Goal: Complete application form

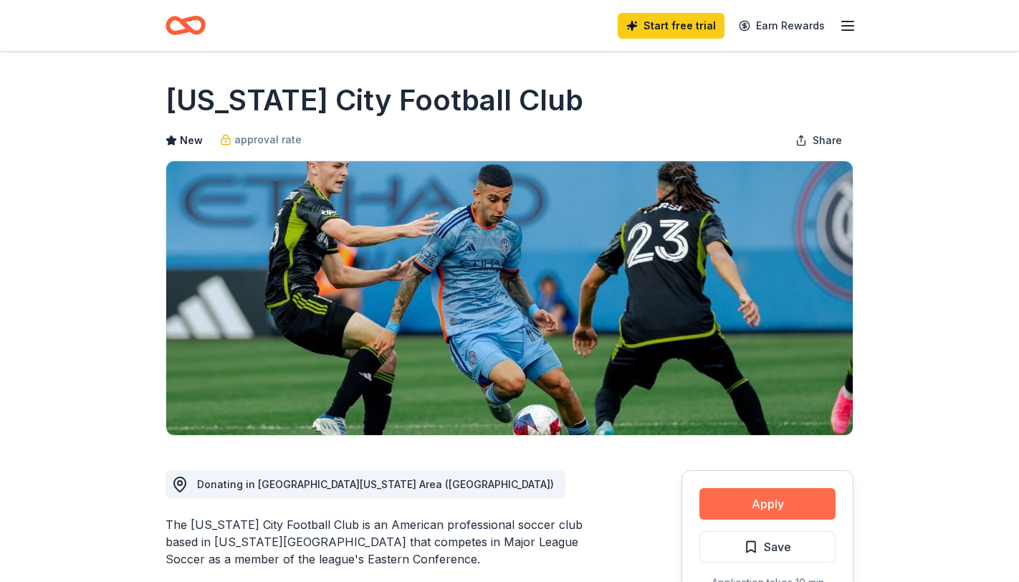
click at [786, 511] on button "Apply" at bounding box center [767, 504] width 136 height 32
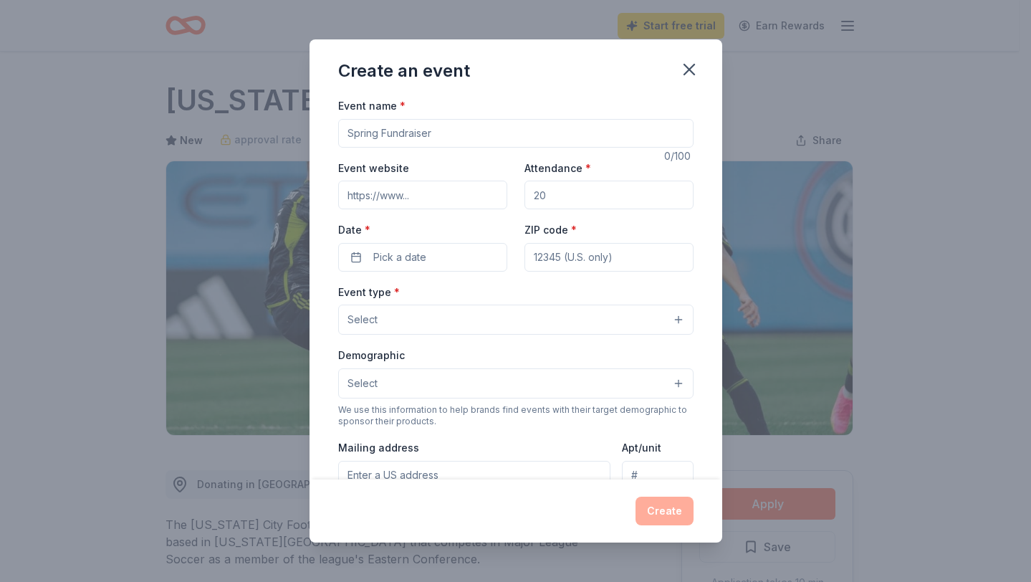
click at [479, 137] on input "Event name *" at bounding box center [515, 133] width 355 height 29
type input "St. [PERSON_NAME]'s Annual Radio Bingo"
click at [465, 191] on input "Event website" at bounding box center [422, 195] width 169 height 29
type input "www.sjcalic.org"
click at [578, 196] on input "Attendance *" at bounding box center [609, 195] width 169 height 29
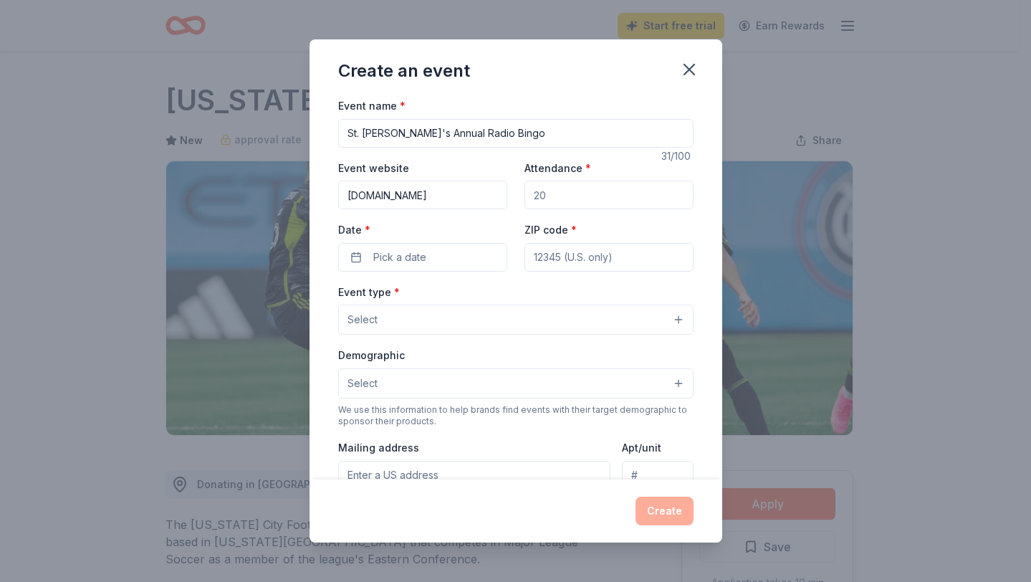
drag, startPoint x: 578, startPoint y: 196, endPoint x: 500, endPoint y: 200, distance: 78.9
click at [500, 200] on div "Event website www.sjcalic.org Attendance * Date * Pick a date ZIP code *" at bounding box center [515, 215] width 355 height 113
type input "300"
click at [467, 247] on button "Pick a date" at bounding box center [422, 257] width 169 height 29
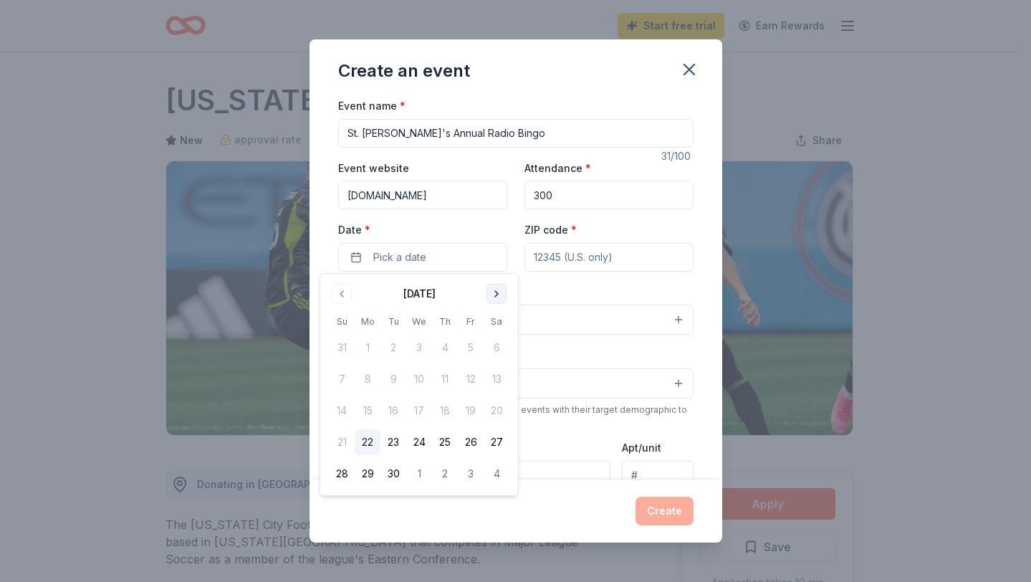
click at [498, 292] on button "Go to next month" at bounding box center [497, 294] width 20 height 20
click at [504, 410] on button "15" at bounding box center [497, 411] width 26 height 26
click at [574, 257] on input "ZIP code *" at bounding box center [609, 257] width 169 height 29
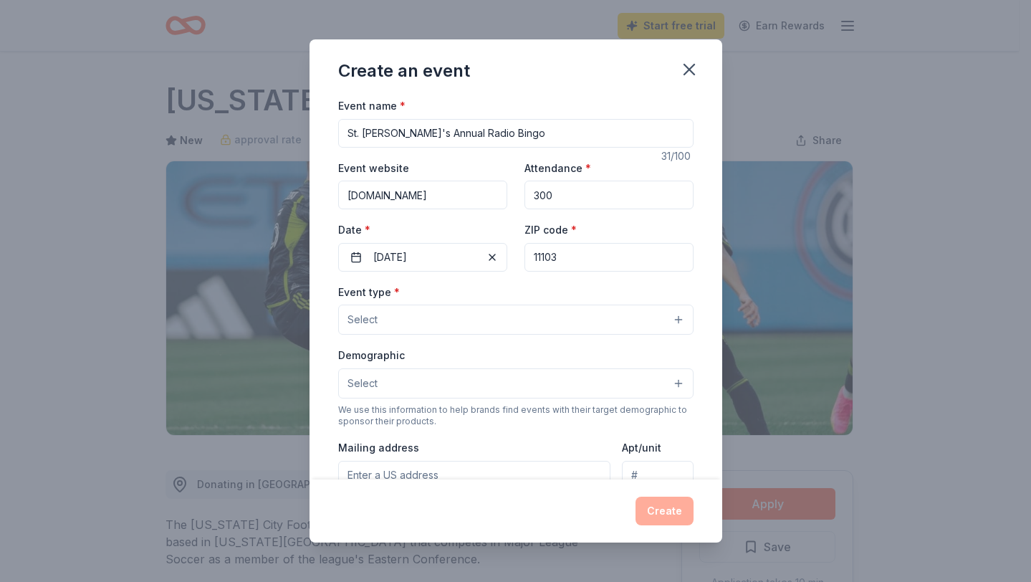
type input "11103"
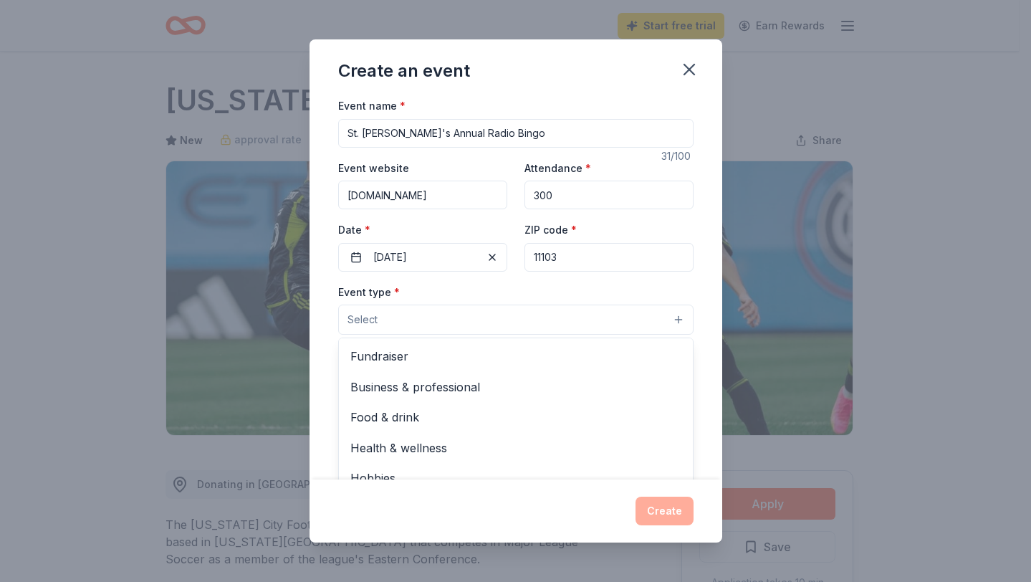
click at [435, 322] on button "Select" at bounding box center [515, 320] width 355 height 30
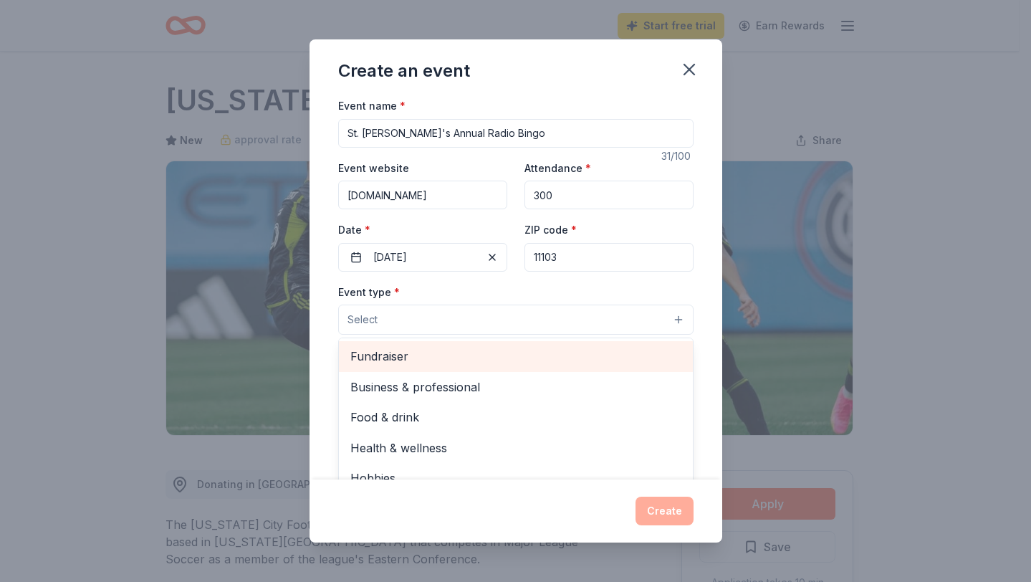
click at [446, 353] on span "Fundraiser" at bounding box center [515, 356] width 331 height 19
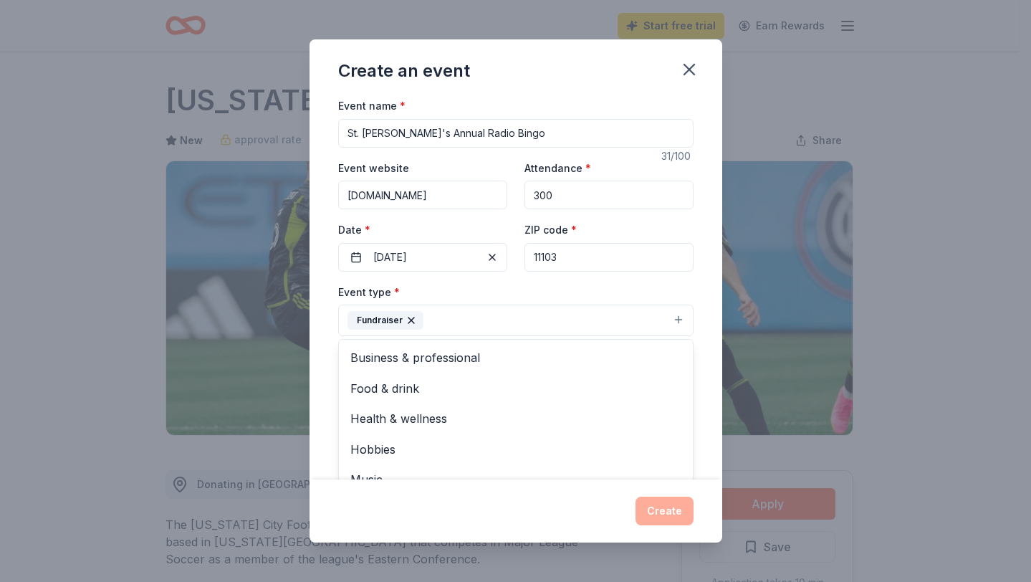
click at [616, 292] on div "Event type * Fundraiser Business & professional Food & drink Health & wellness …" at bounding box center [515, 310] width 355 height 54
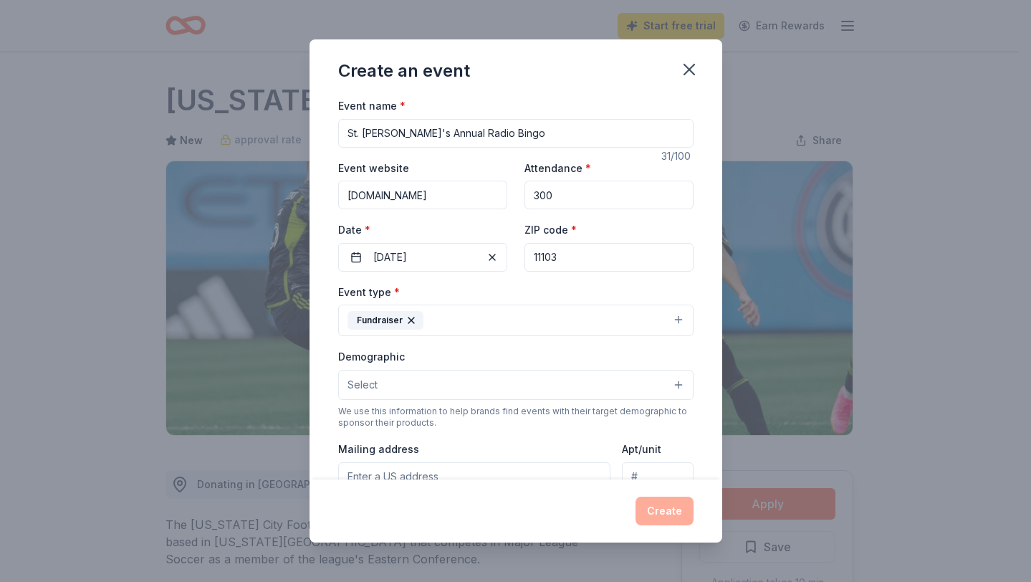
scroll to position [72, 0]
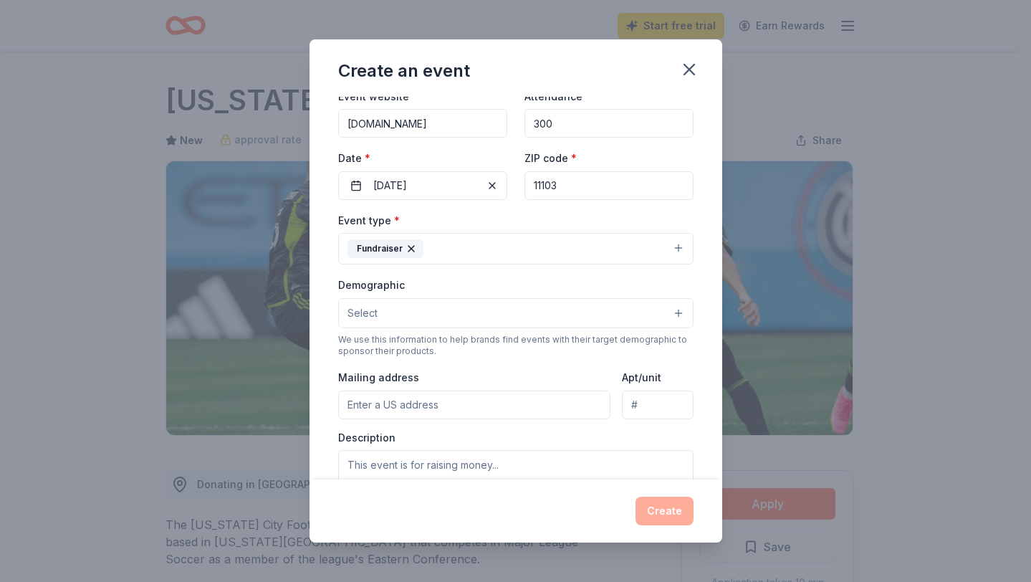
click at [494, 318] on button "Select" at bounding box center [515, 313] width 355 height 30
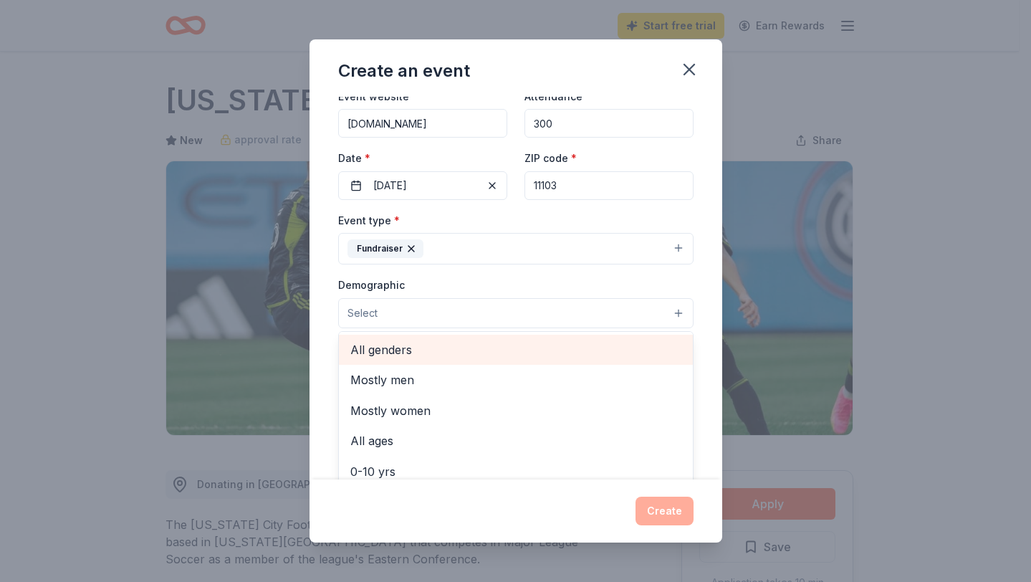
click at [436, 351] on span "All genders" at bounding box center [515, 349] width 331 height 19
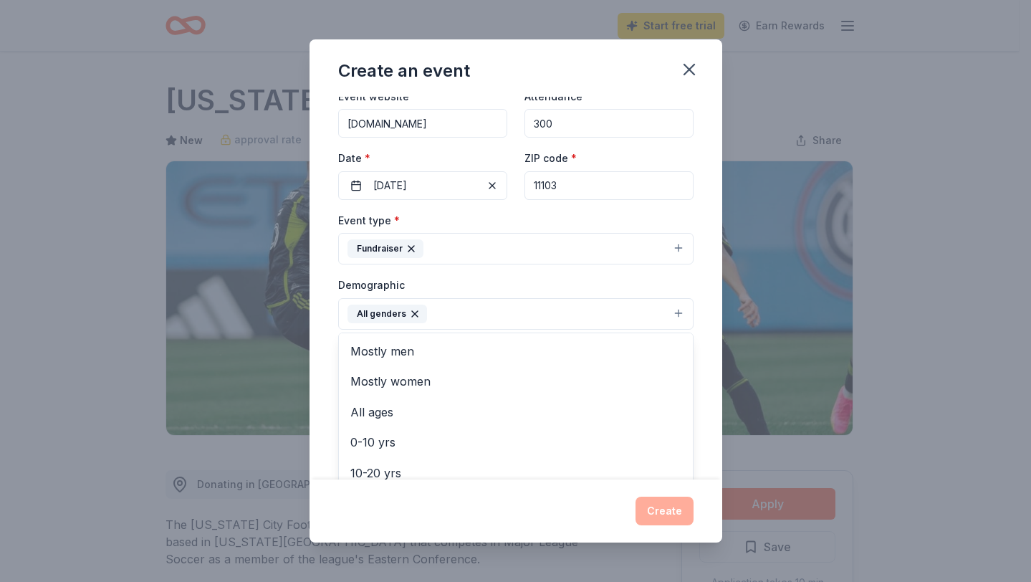
click at [693, 303] on div "Event name * St. Joseph's Annual Radio Bingo 31 /100 Event website www.sjcalic.…" at bounding box center [516, 288] width 413 height 383
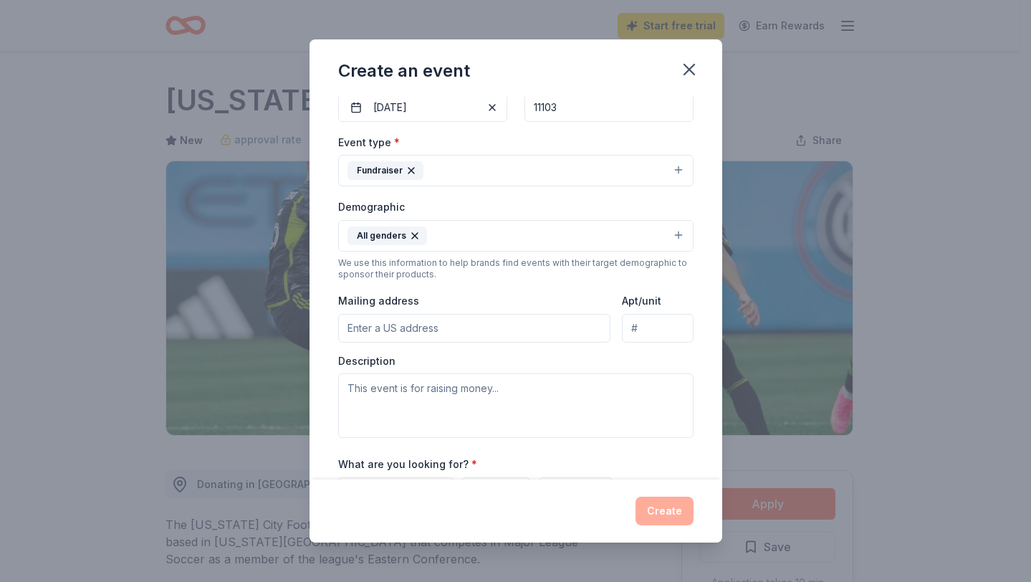
scroll to position [215, 0]
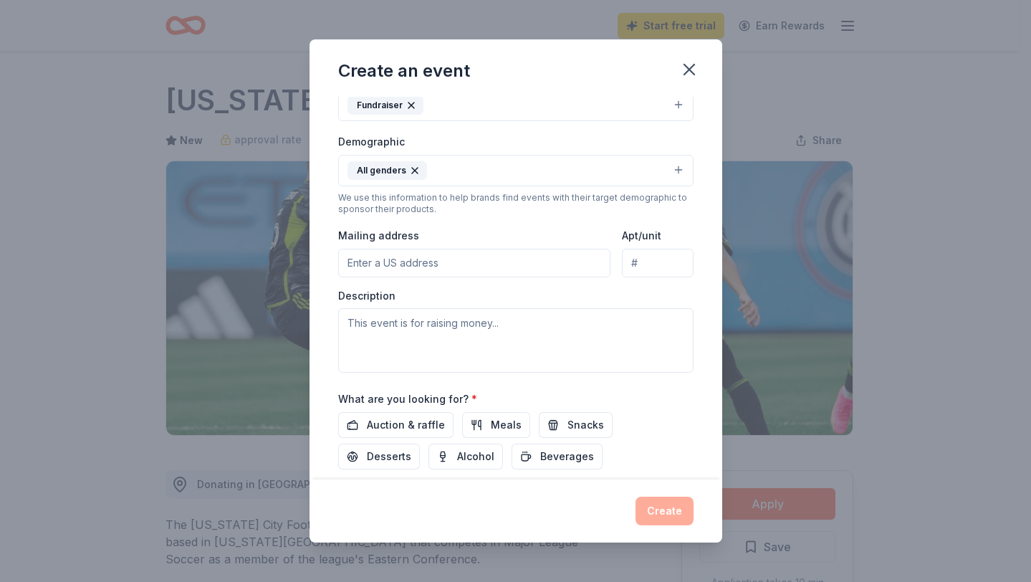
click at [443, 261] on input "Mailing address" at bounding box center [474, 263] width 273 height 29
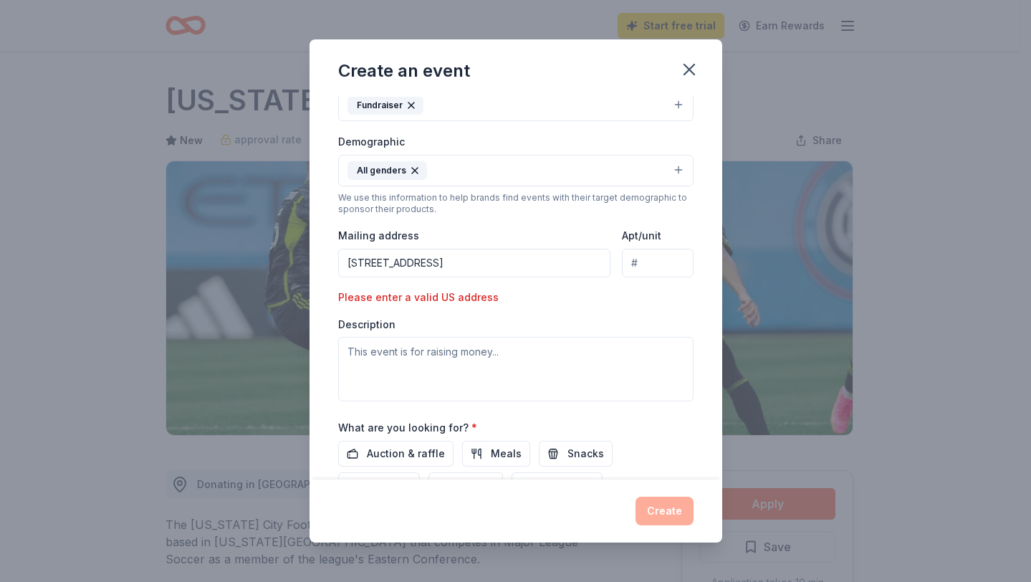
click at [520, 267] on input "28-46 44th Street" at bounding box center [474, 263] width 273 height 29
click at [580, 302] on div "Event type * Fundraiser Demographic All genders We use this information to help…" at bounding box center [515, 234] width 355 height 333
click at [377, 258] on input "28-46 44th Street Astoria, NY 11103" at bounding box center [474, 263] width 273 height 29
type input "28-46 44th Street Astoria, NY 11103"
click at [358, 300] on div "Please enter a valid US address" at bounding box center [422, 297] width 169 height 17
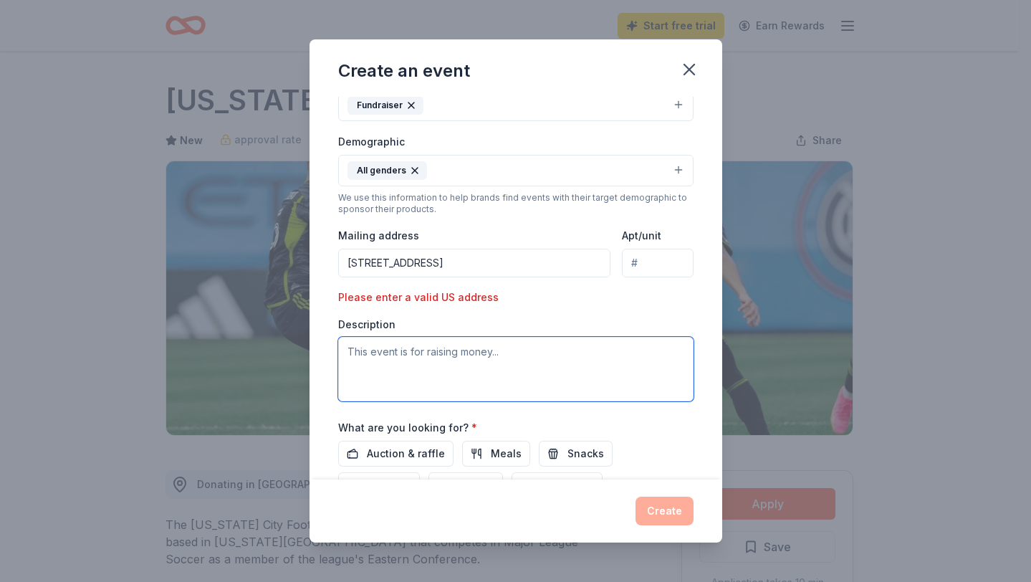
click at [444, 365] on textarea at bounding box center [515, 369] width 355 height 64
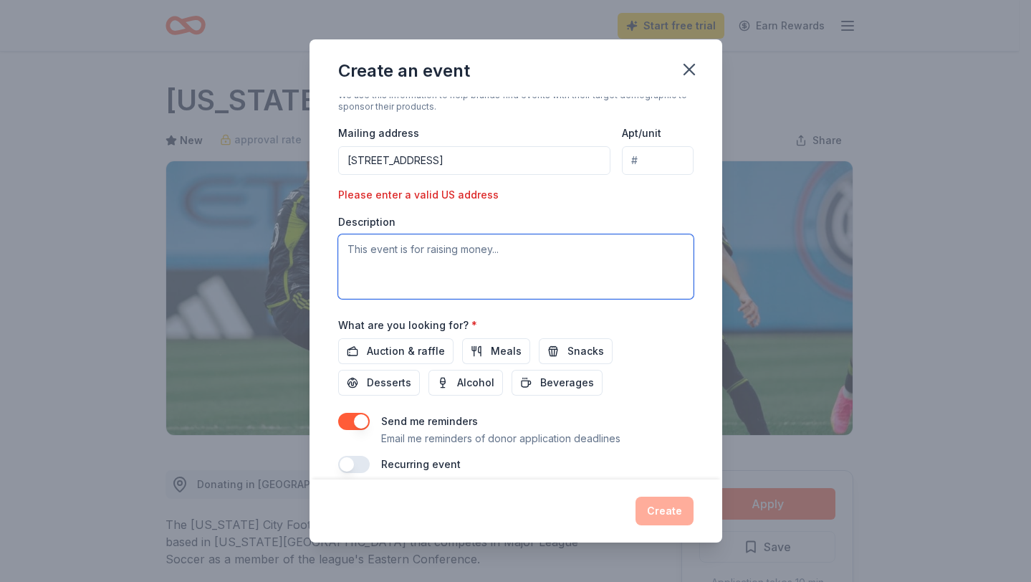
scroll to position [330, 0]
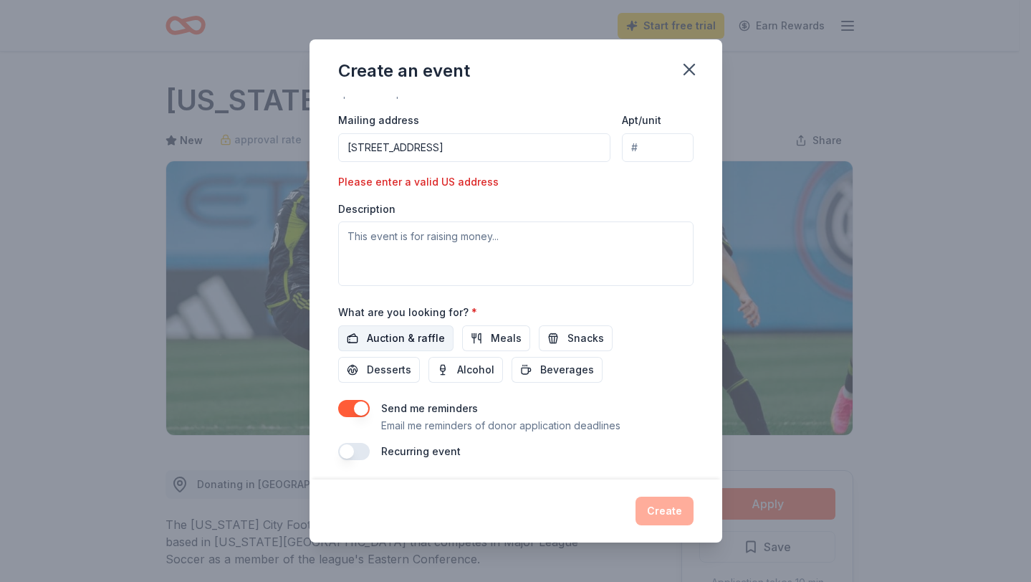
click at [383, 330] on span "Auction & raffle" at bounding box center [406, 338] width 78 height 17
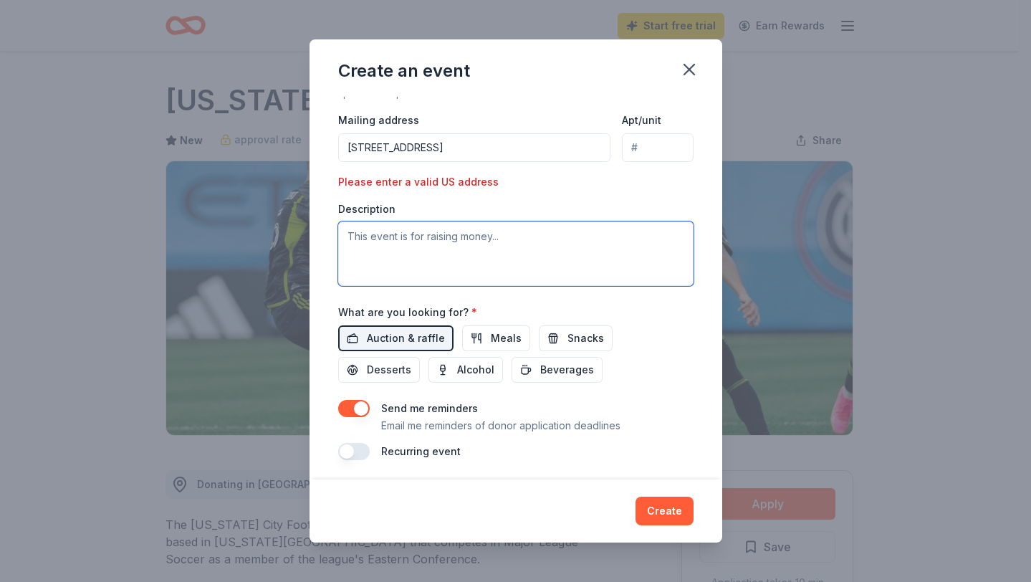
click at [464, 232] on textarea at bounding box center [515, 253] width 355 height 64
click at [383, 241] on textarea at bounding box center [515, 253] width 355 height 64
paste textarea "Dear Community Partners , Catholic Schools are a vital part of the education of…"
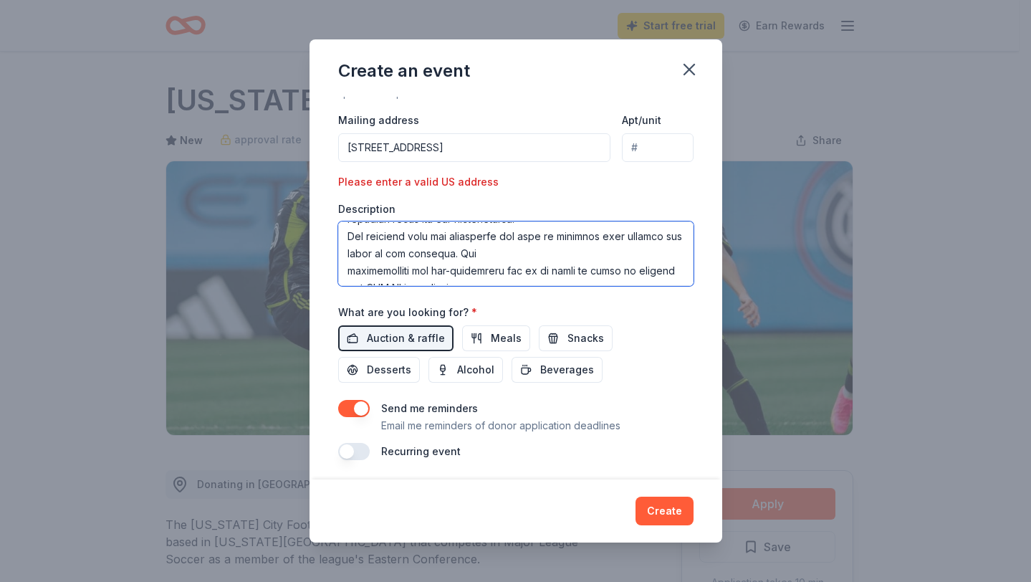
scroll to position [513, 0]
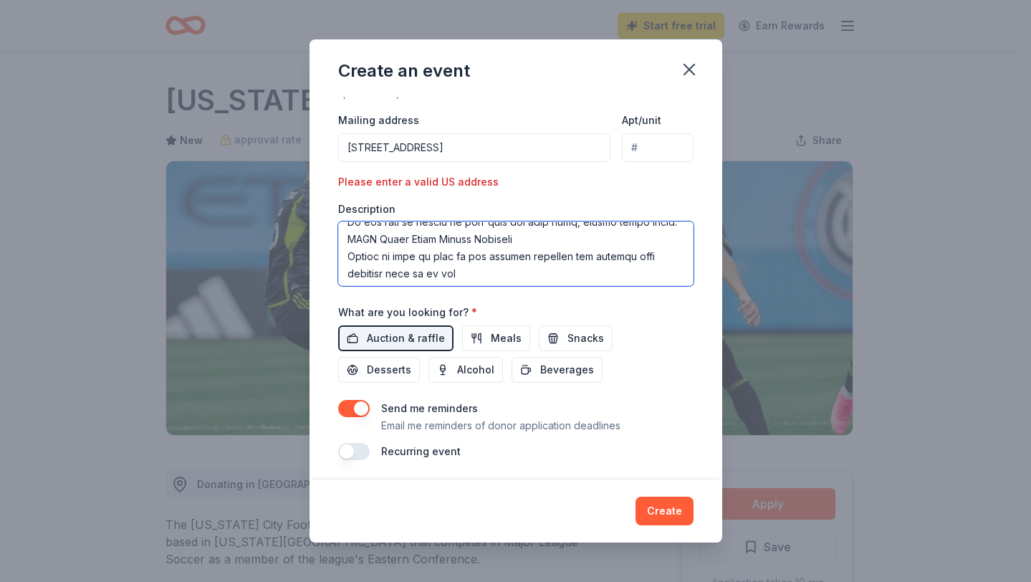
click at [347, 253] on textarea at bounding box center [515, 253] width 355 height 64
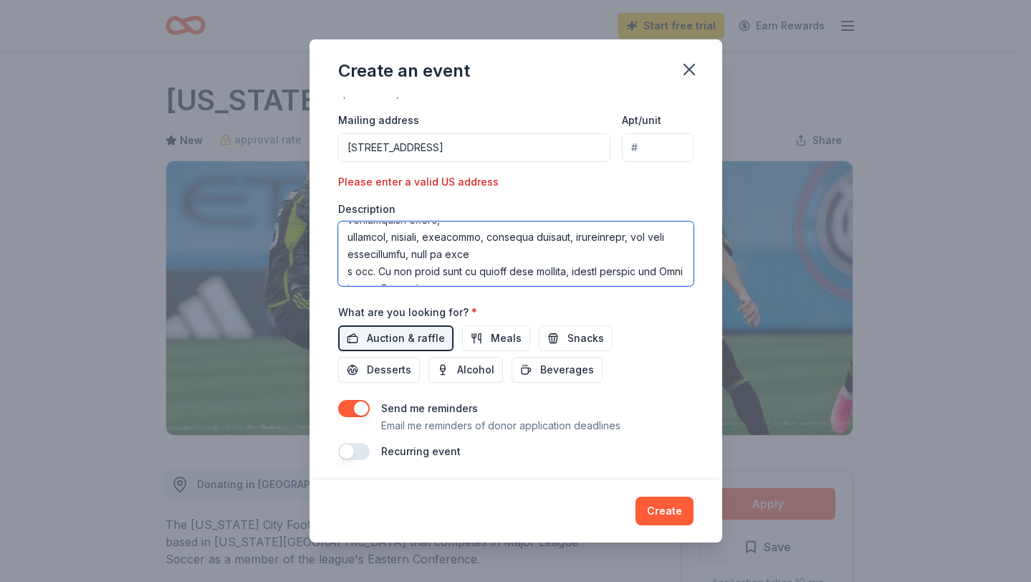
scroll to position [360, 0]
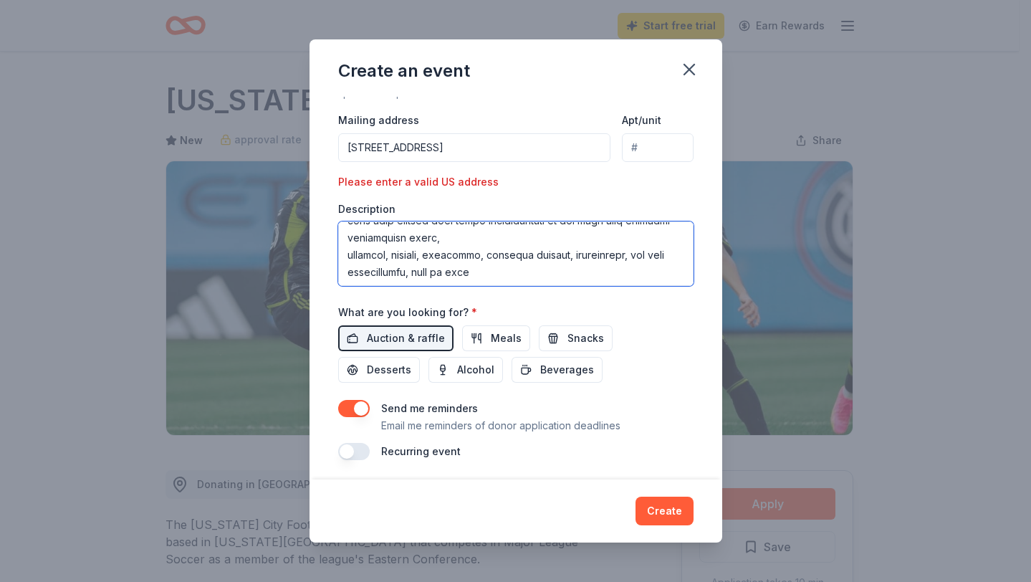
drag, startPoint x: 347, startPoint y: 221, endPoint x: 376, endPoint y: 239, distance: 33.4
click at [376, 239] on textarea at bounding box center [515, 253] width 355 height 64
click at [386, 262] on textarea at bounding box center [515, 253] width 355 height 64
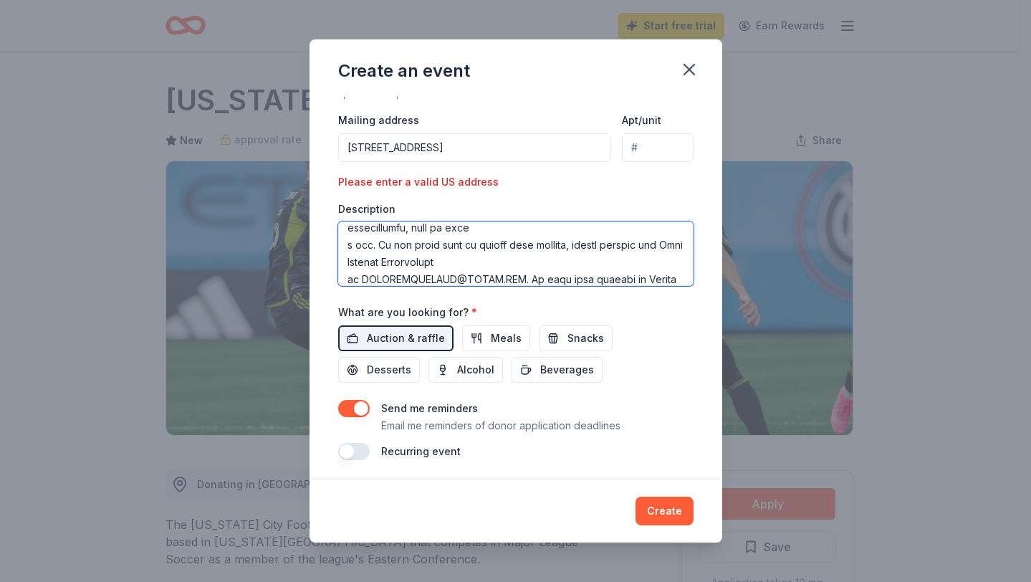
scroll to position [431, 0]
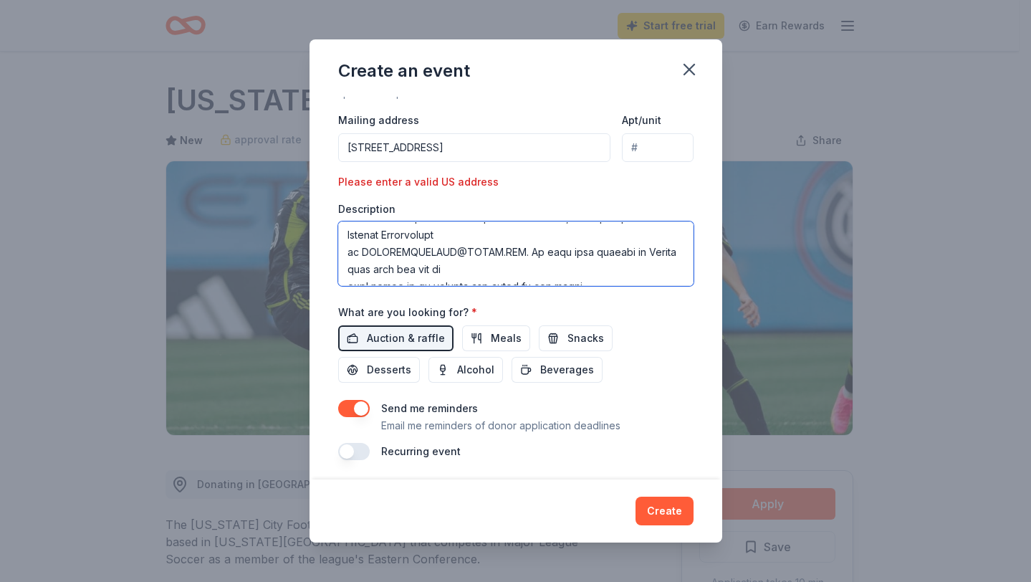
drag, startPoint x: 524, startPoint y: 250, endPoint x: 540, endPoint y: 262, distance: 19.5
click at [540, 262] on textarea at bounding box center [515, 253] width 355 height 64
drag, startPoint x: 527, startPoint y: 245, endPoint x: 423, endPoint y: 248, distance: 104.7
click at [423, 248] on textarea at bounding box center [515, 253] width 355 height 64
click at [494, 255] on textarea at bounding box center [515, 253] width 355 height 64
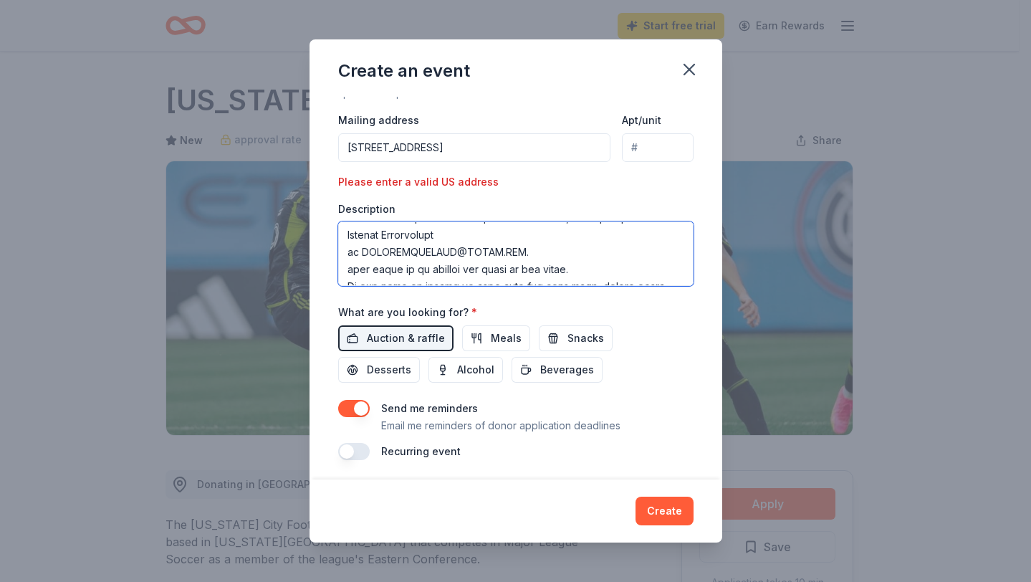
drag, startPoint x: 345, startPoint y: 267, endPoint x: 586, endPoint y: 268, distance: 240.8
click at [586, 268] on textarea at bounding box center [515, 253] width 355 height 64
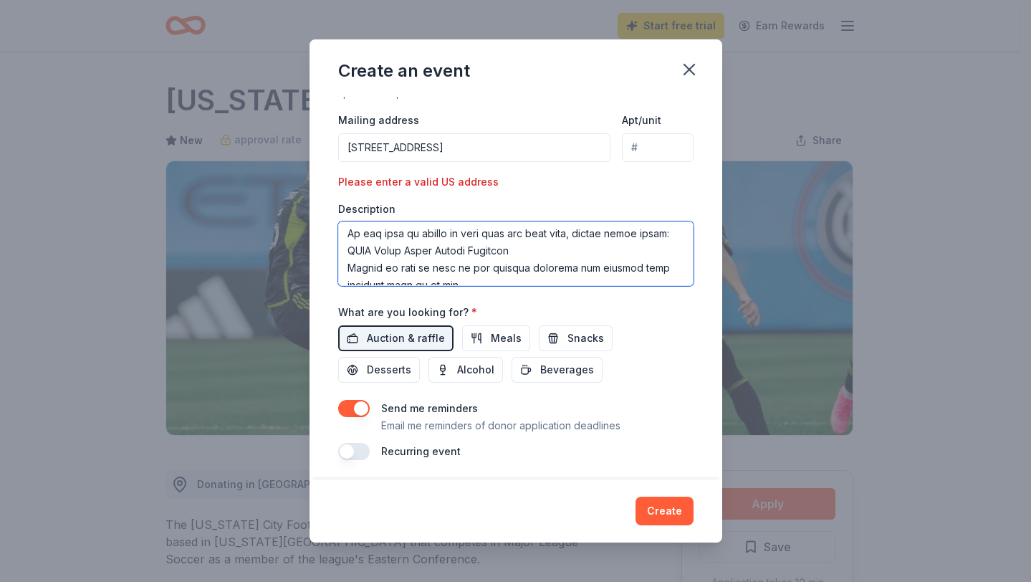
drag, startPoint x: 388, startPoint y: 275, endPoint x: 357, endPoint y: 258, distance: 35.3
click at [357, 258] on textarea at bounding box center [515, 253] width 355 height 64
drag, startPoint x: 514, startPoint y: 264, endPoint x: 345, endPoint y: 233, distance: 172.0
click at [345, 233] on textarea at bounding box center [515, 253] width 355 height 64
click at [348, 267] on textarea at bounding box center [515, 253] width 355 height 64
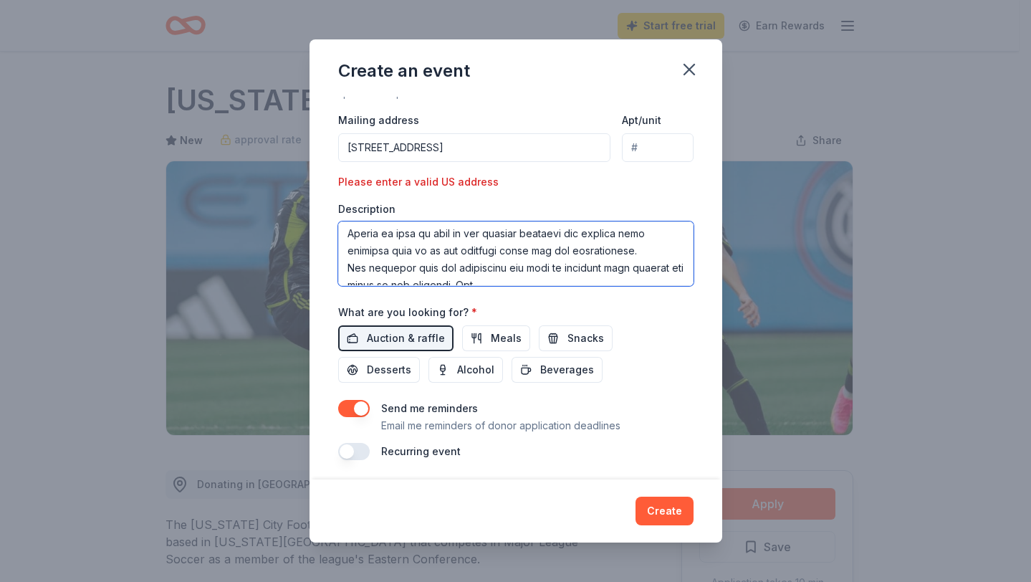
click at [417, 258] on textarea at bounding box center [515, 253] width 355 height 64
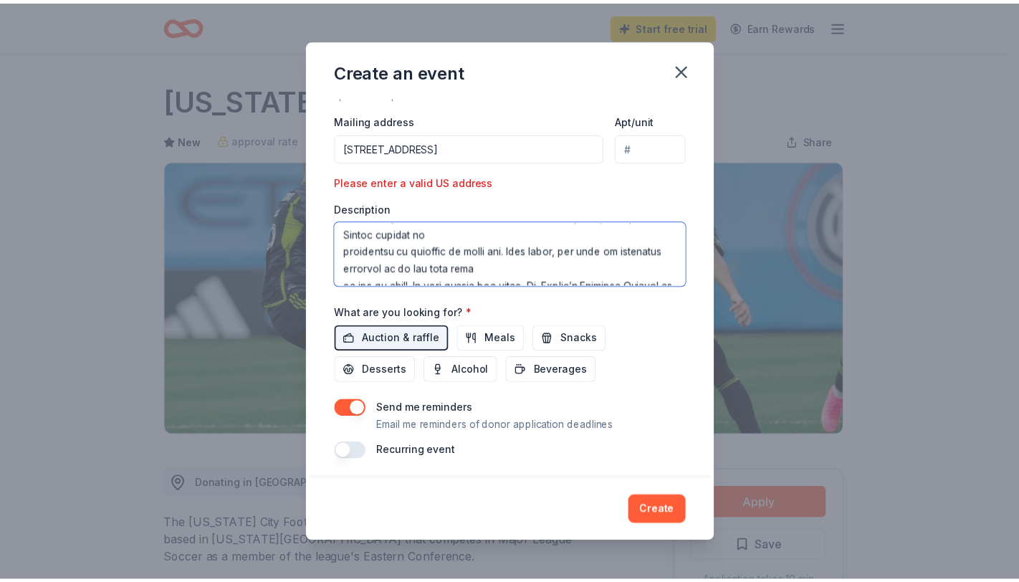
scroll to position [143, 0]
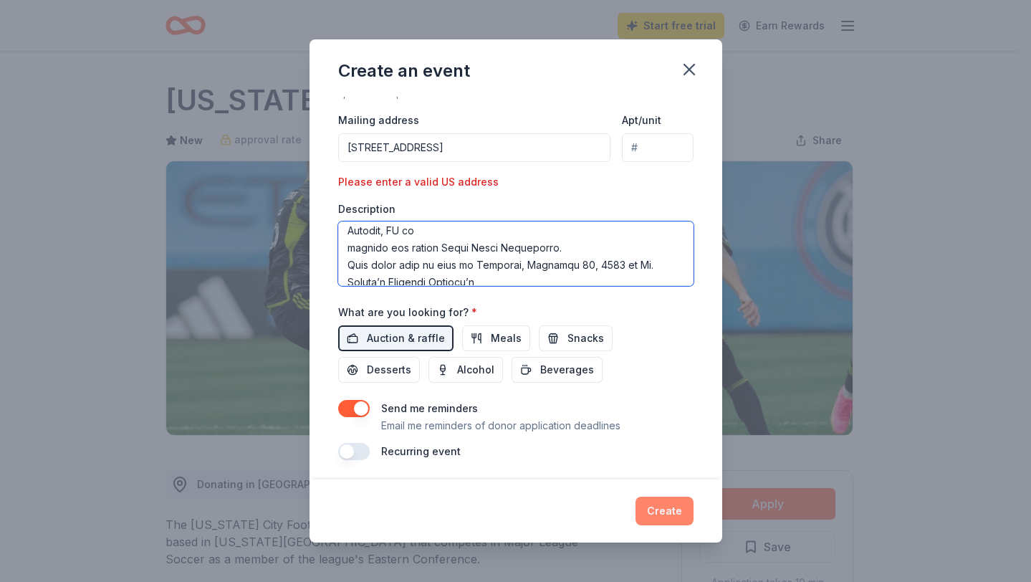
type textarea "Dear Community Partners , Catholic Schools are a vital part of the education of…"
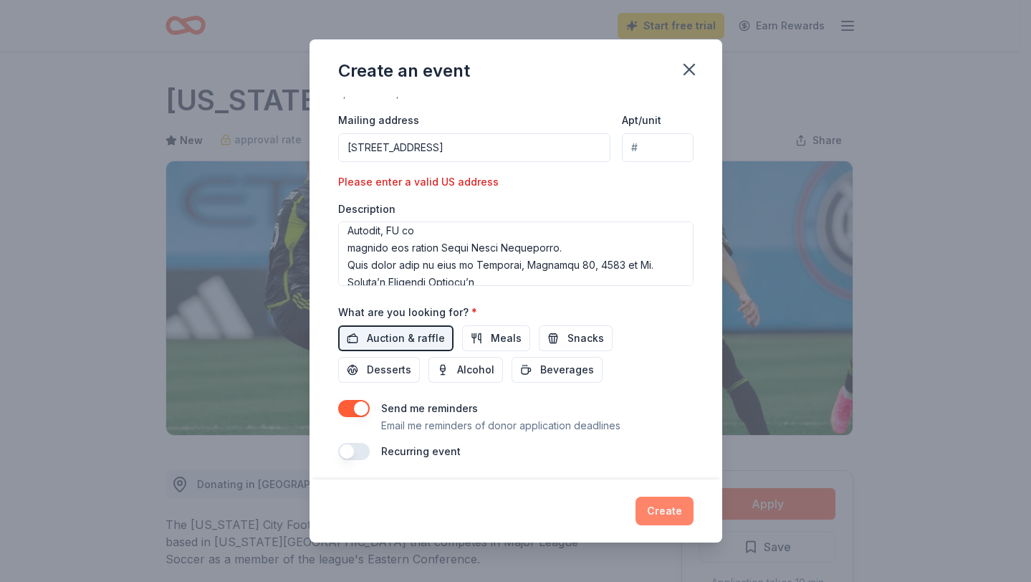
click at [654, 502] on button "Create" at bounding box center [665, 511] width 58 height 29
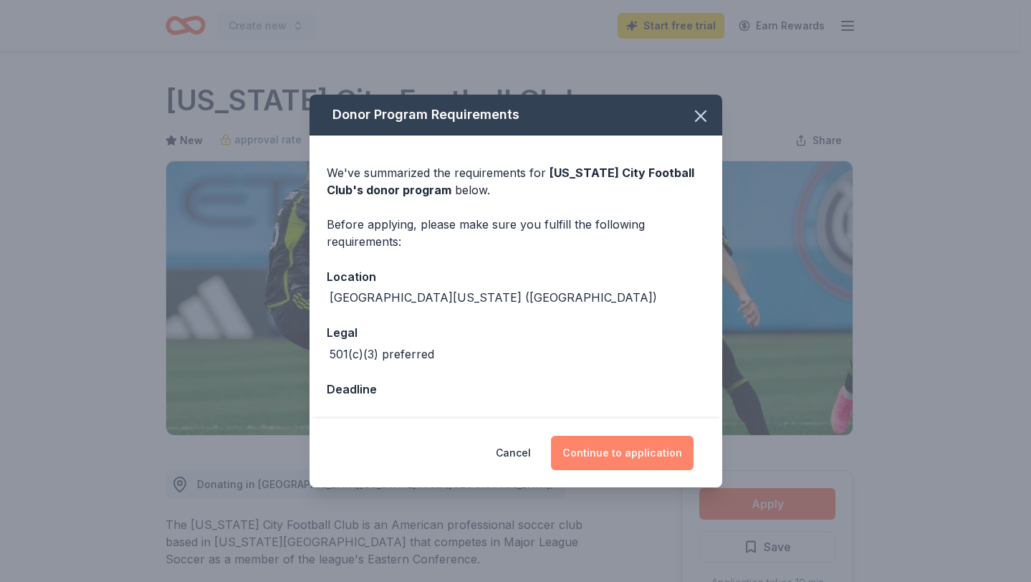
click at [631, 459] on button "Continue to application" at bounding box center [622, 453] width 143 height 34
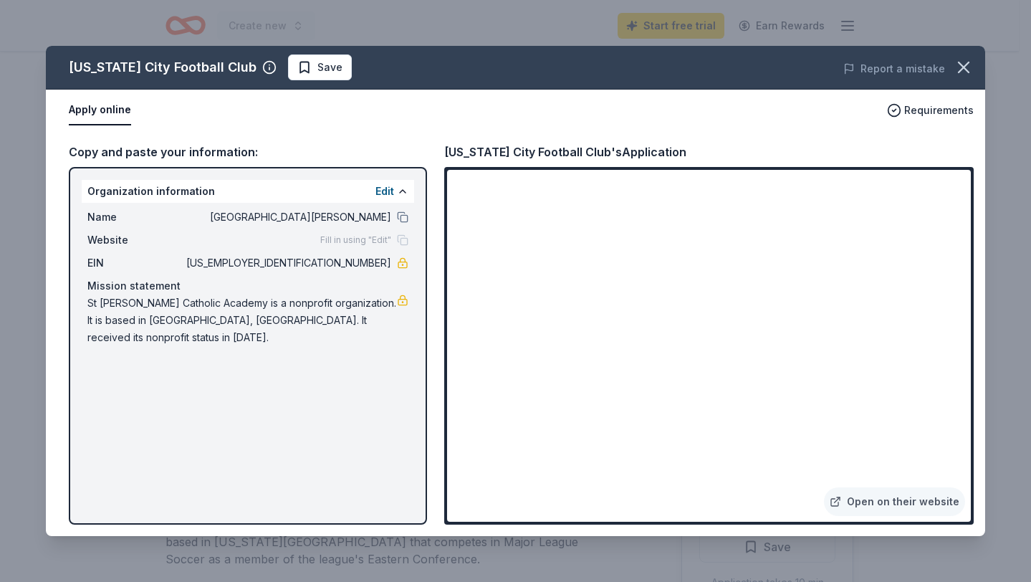
click at [611, 497] on div "New York City Football Club Save Report a mistake Apply online Requirements Cop…" at bounding box center [516, 291] width 940 height 490
click at [710, 493] on div "New York City Football Club Save Report a mistake Apply online Requirements Cop…" at bounding box center [516, 291] width 940 height 490
click at [245, 359] on div "New York City Football Club Save Report a mistake Apply online Requirements Cop…" at bounding box center [516, 291] width 940 height 490
click at [732, 493] on div "New York City Football Club Save Report a mistake Apply online Requirements Cop…" at bounding box center [516, 291] width 940 height 490
click at [206, 239] on div "New York City Football Club Save Report a mistake Apply online Requirements Cop…" at bounding box center [516, 291] width 940 height 490
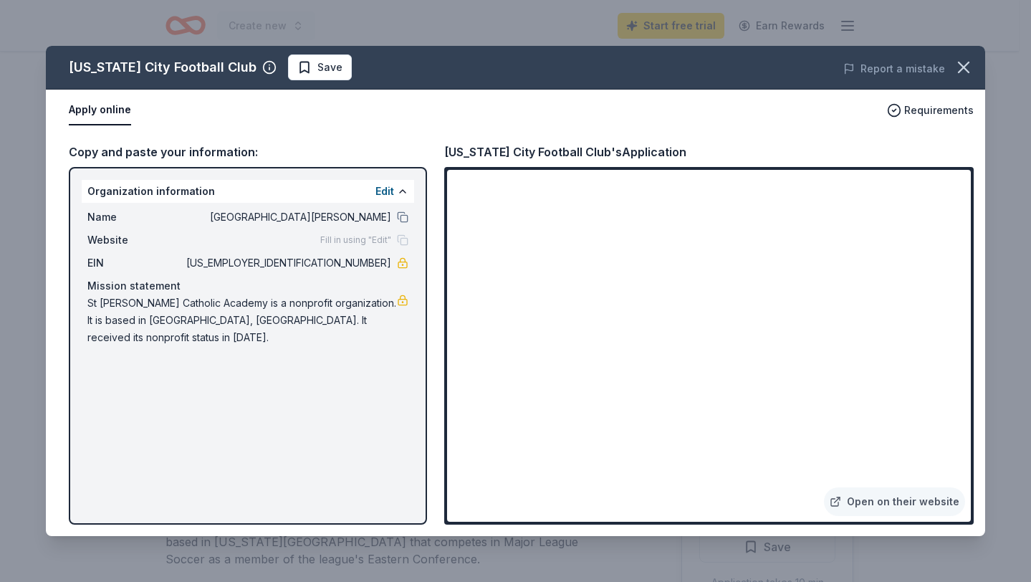
click at [402, 219] on div "New York City Football Club Save Report a mistake Apply online Requirements Cop…" at bounding box center [516, 291] width 940 height 490
drag, startPoint x: 402, startPoint y: 219, endPoint x: 348, endPoint y: 401, distance: 190.0
click at [348, 401] on div "New York City Football Club Save Report a mistake Apply online Requirements Cop…" at bounding box center [516, 291] width 940 height 490
drag, startPoint x: 399, startPoint y: 325, endPoint x: 133, endPoint y: 202, distance: 292.8
click at [133, 202] on div "New York City Football Club Save Report a mistake Apply online Requirements Cop…" at bounding box center [516, 291] width 940 height 490
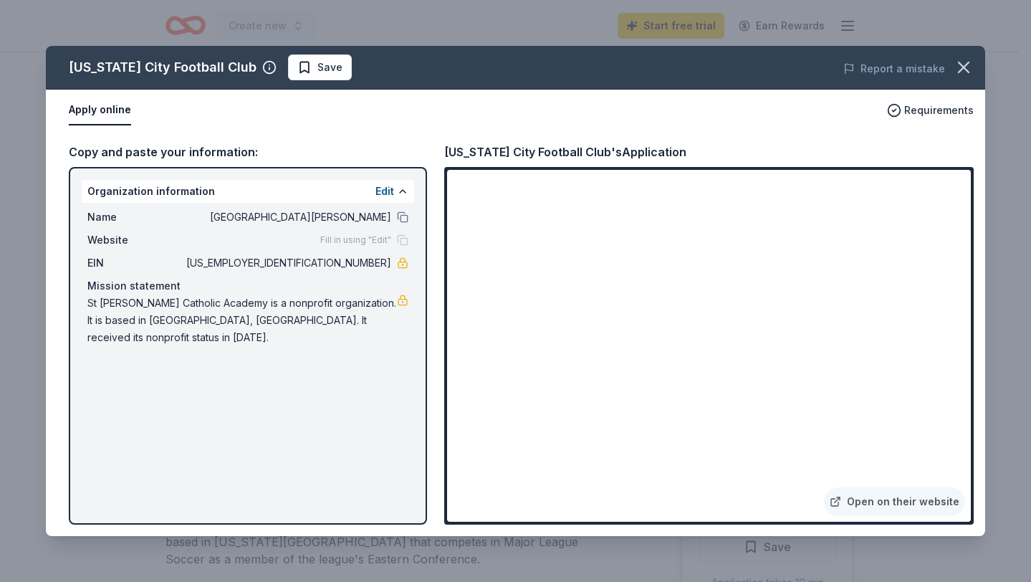
click at [166, 425] on div "New York City Football Club Save Report a mistake Apply online Requirements Cop…" at bounding box center [516, 291] width 940 height 490
click at [732, 492] on div "New York City Football Club Save Report a mistake Apply online Requirements Cop…" at bounding box center [516, 291] width 940 height 490
click at [925, 506] on div "New York City Football Club Save Report a mistake Apply online Requirements Cop…" at bounding box center [516, 291] width 940 height 490
click at [922, 498] on div "New York City Football Club Save Report a mistake Apply online Requirements Cop…" at bounding box center [516, 291] width 940 height 490
click at [841, 504] on div "New York City Football Club Save Report a mistake Apply online Requirements Cop…" at bounding box center [516, 291] width 940 height 490
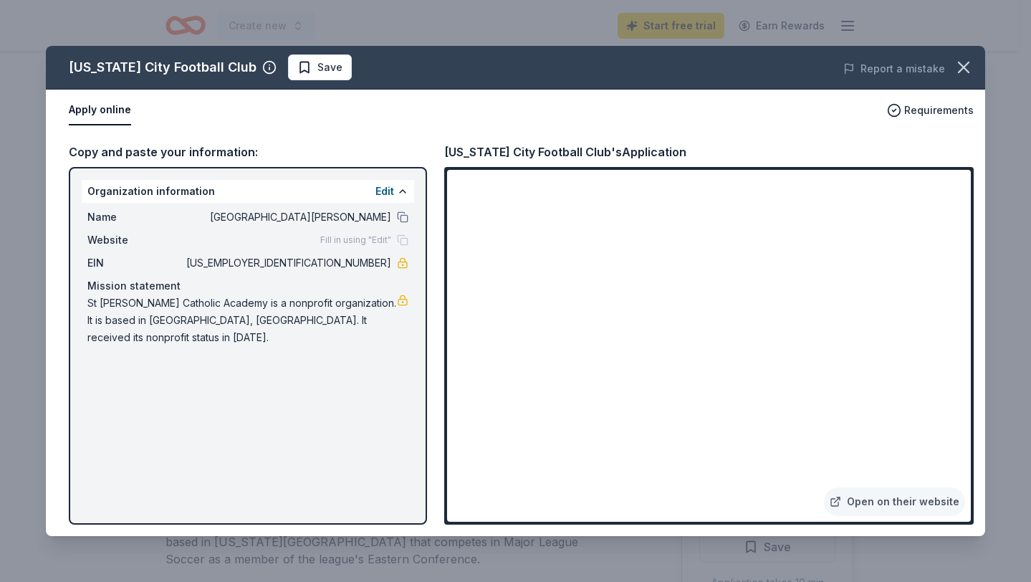
click at [349, 238] on div "New York City Football Club Save Report a mistake Apply online Requirements Cop…" at bounding box center [516, 291] width 940 height 490
click at [745, 490] on div "New York City Football Club Save Report a mistake Apply online Requirements Cop…" at bounding box center [516, 291] width 940 height 490
click at [743, 492] on div "New York City Football Club Save Report a mistake Apply online Requirements Cop…" at bounding box center [516, 291] width 940 height 490
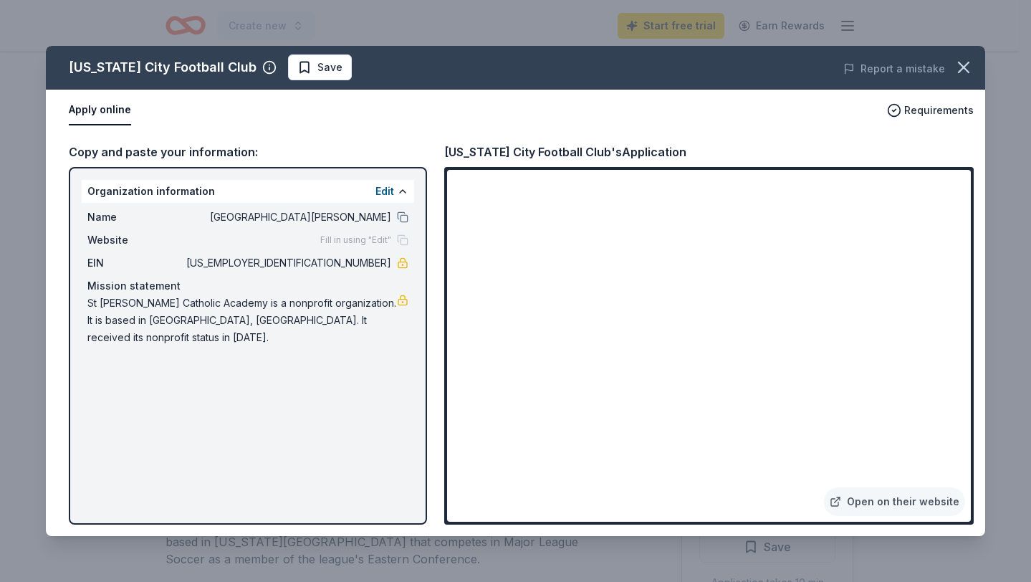
click at [743, 492] on div "New York City Football Club Save Report a mistake Apply online Requirements Cop…" at bounding box center [516, 291] width 940 height 490
click at [971, 67] on icon "button" at bounding box center [964, 67] width 20 height 20
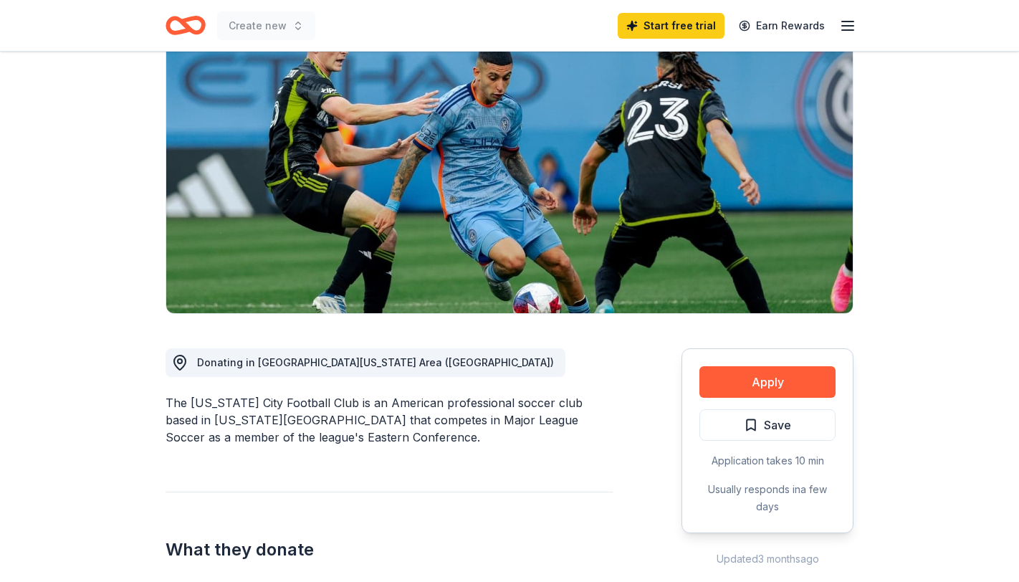
scroll to position [215, 0]
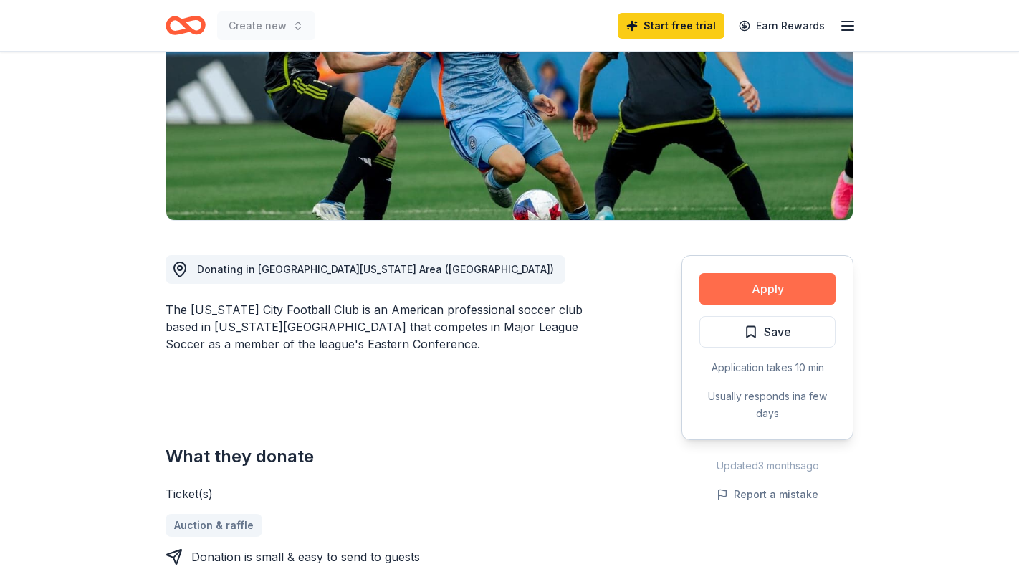
click at [763, 292] on button "Apply" at bounding box center [767, 289] width 136 height 32
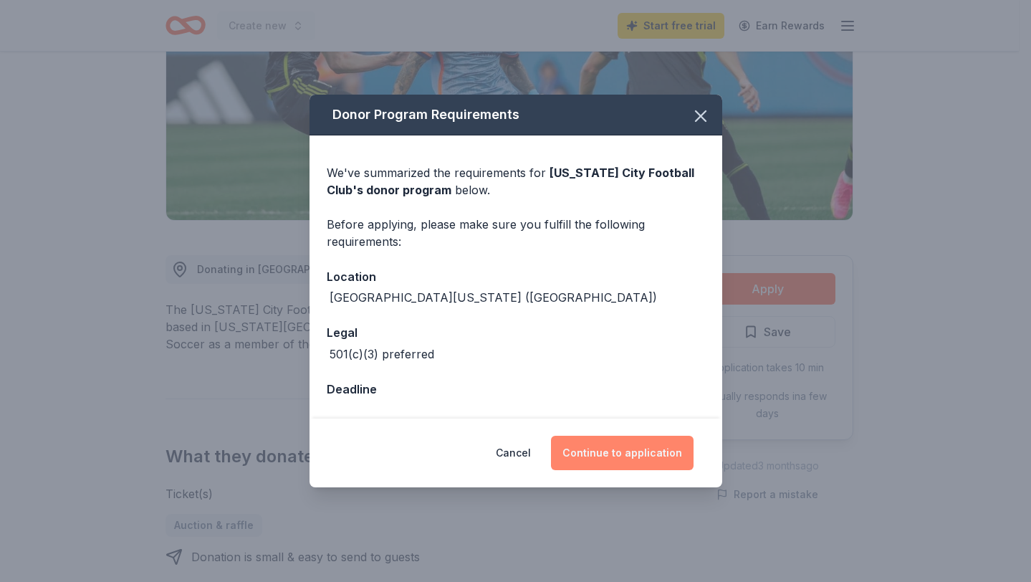
click at [626, 454] on button "Continue to application" at bounding box center [622, 453] width 143 height 34
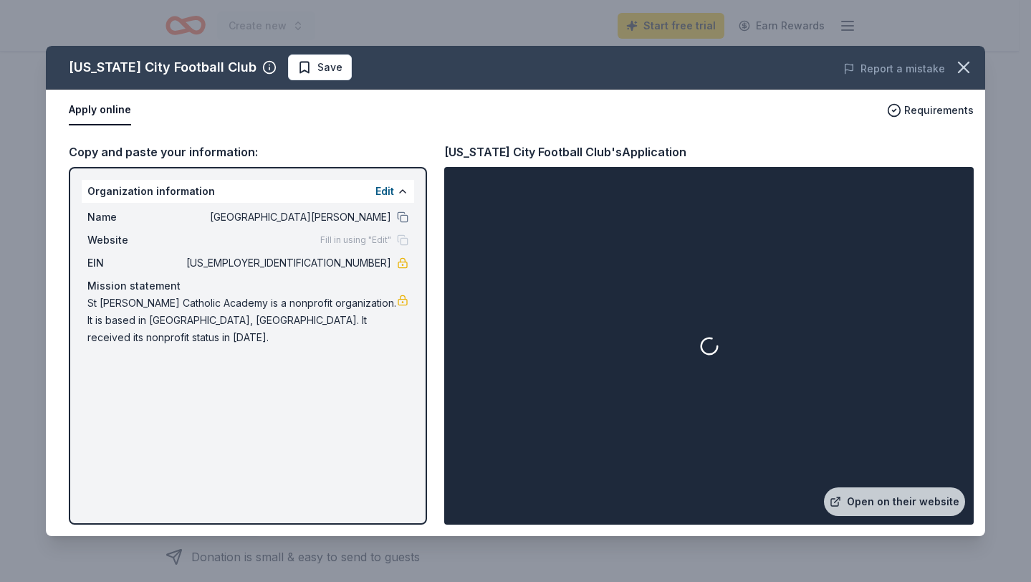
click at [851, 497] on div "New York City Football Club Save Report a mistake Apply online Requirements Cop…" at bounding box center [516, 291] width 940 height 490
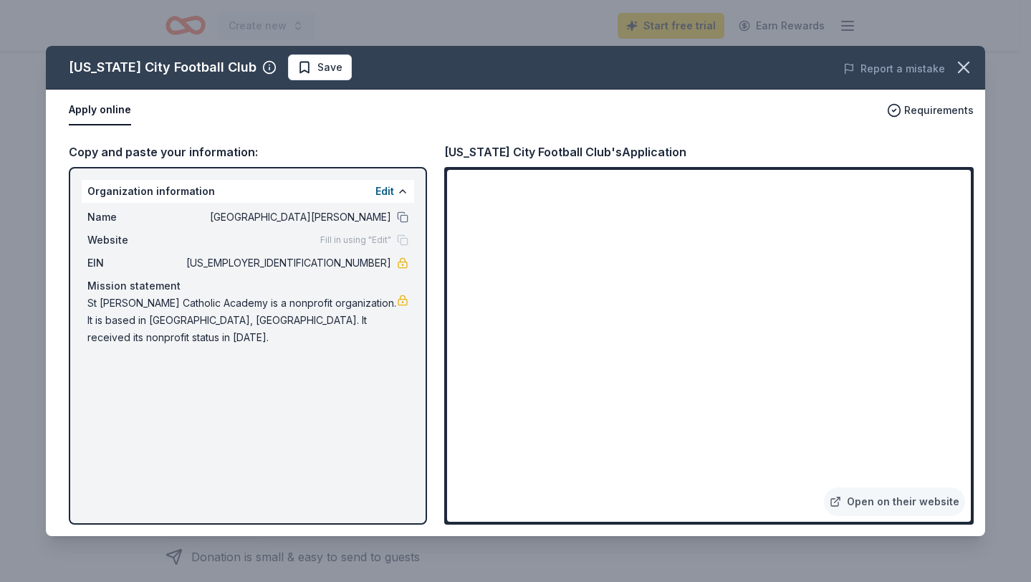
drag, startPoint x: 962, startPoint y: 195, endPoint x: 963, endPoint y: 237, distance: 42.3
click at [963, 237] on div "New York City Football Club Save Report a mistake Apply online Requirements Cop…" at bounding box center [516, 291] width 940 height 490
click at [938, 288] on div "New York City Football Club Save Report a mistake Apply online Requirements Cop…" at bounding box center [516, 291] width 940 height 490
click at [953, 234] on div "New York City Football Club Save Report a mistake Apply online Requirements Cop…" at bounding box center [516, 291] width 940 height 490
click at [317, 419] on div "New York City Football Club Save Report a mistake Apply online Requirements Cop…" at bounding box center [516, 291] width 940 height 490
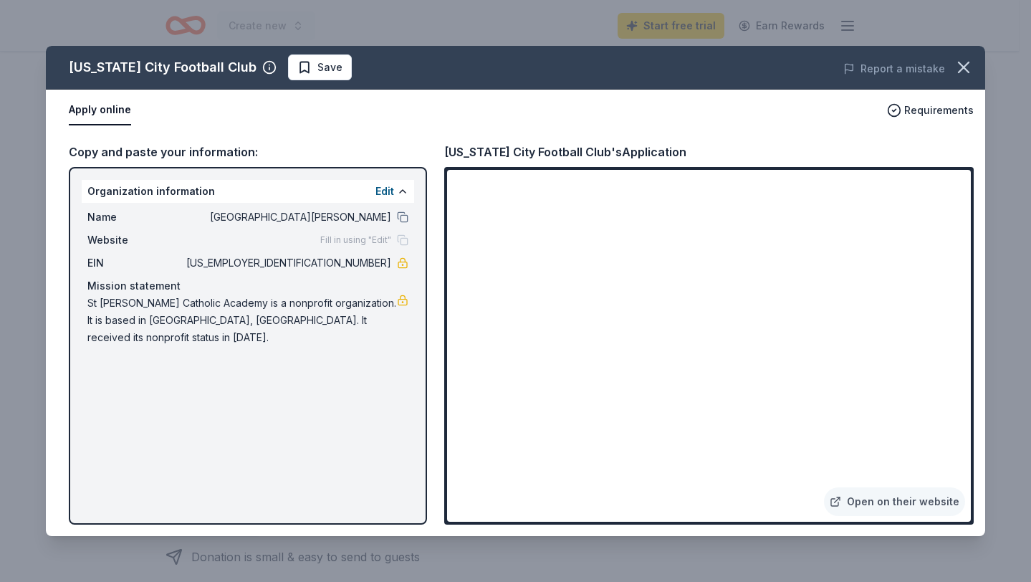
click at [297, 365] on div "New York City Football Club Save Report a mistake Apply online Requirements Cop…" at bounding box center [516, 291] width 940 height 490
click at [744, 490] on div "New York City Football Club Save Report a mistake Apply online Requirements Cop…" at bounding box center [516, 291] width 940 height 490
click at [625, 498] on div "New York City Football Club Save Report a mistake Apply online Requirements Cop…" at bounding box center [516, 291] width 940 height 490
click at [934, 286] on div "New York City Football Club Save Report a mistake Apply online Requirements Cop…" at bounding box center [516, 291] width 940 height 490
drag, startPoint x: 967, startPoint y: 193, endPoint x: 960, endPoint y: 249, distance: 56.5
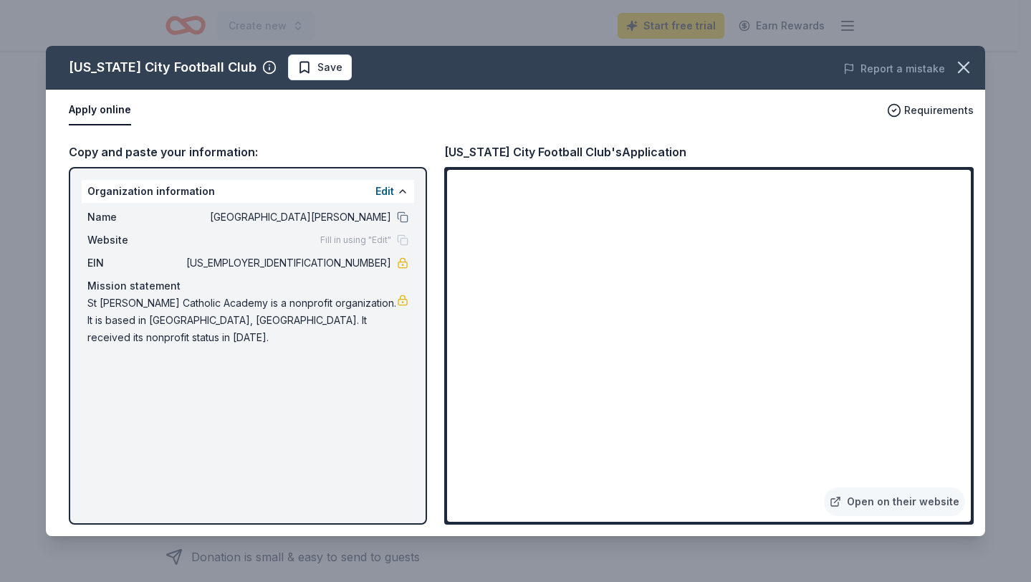
click at [960, 249] on div "New York City Football Club Save Report a mistake Apply online Requirements Cop…" at bounding box center [516, 291] width 940 height 490
click at [940, 188] on div "New York City Football Club Save Report a mistake Apply online Requirements Cop…" at bounding box center [516, 291] width 940 height 490
click at [870, 188] on div "New York City Football Club Save Report a mistake Apply online Requirements Cop…" at bounding box center [516, 291] width 940 height 490
click at [777, 183] on div "New York City Football Club Save Report a mistake Apply online Requirements Cop…" at bounding box center [516, 291] width 940 height 490
click at [596, 279] on div "New York City Football Club Save Report a mistake Apply online Requirements Cop…" at bounding box center [516, 291] width 940 height 490
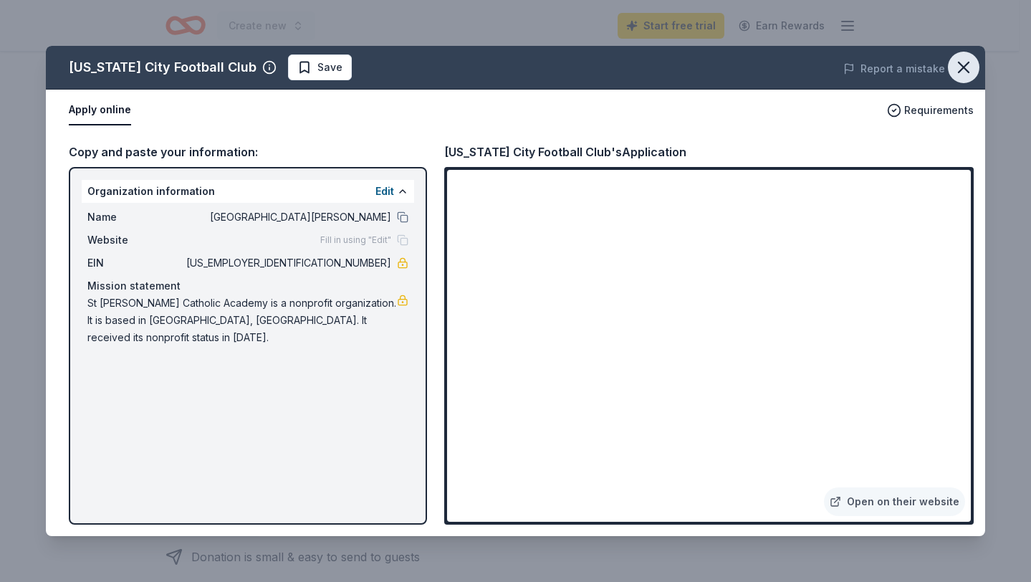
click at [964, 66] on icon "button" at bounding box center [964, 67] width 20 height 20
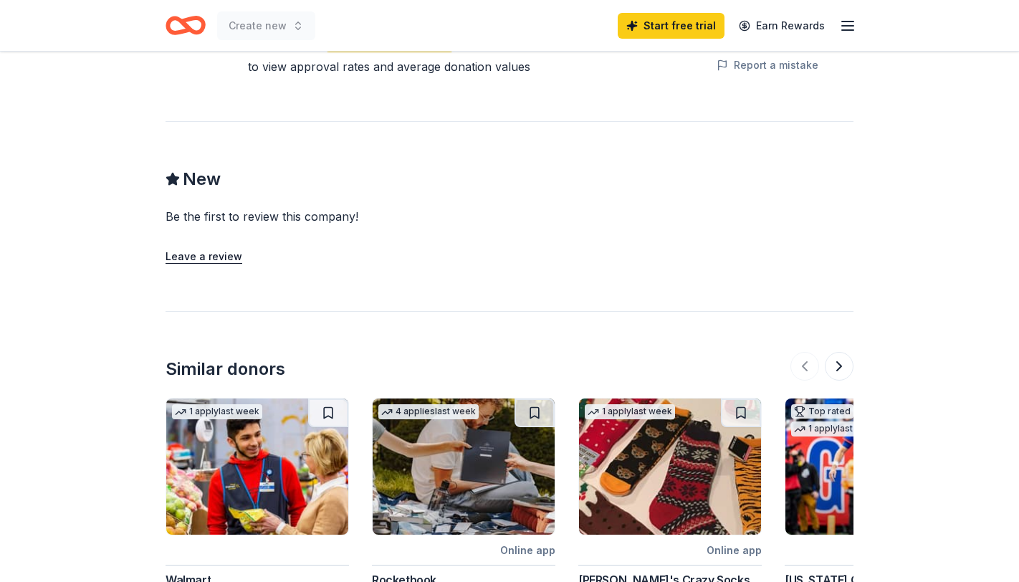
scroll to position [1433, 0]
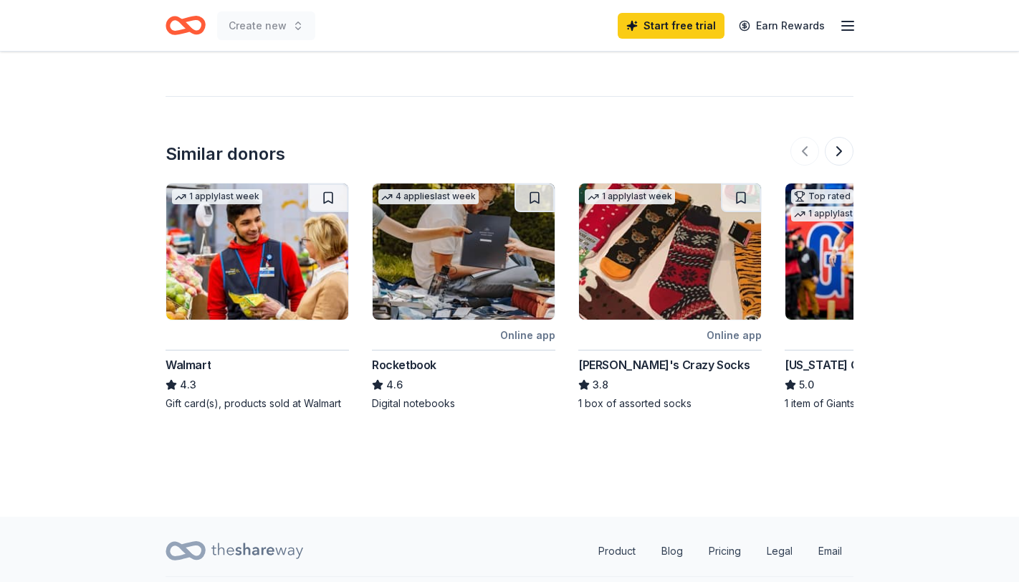
click at [830, 257] on img at bounding box center [876, 251] width 182 height 136
click at [844, 151] on button at bounding box center [839, 151] width 29 height 29
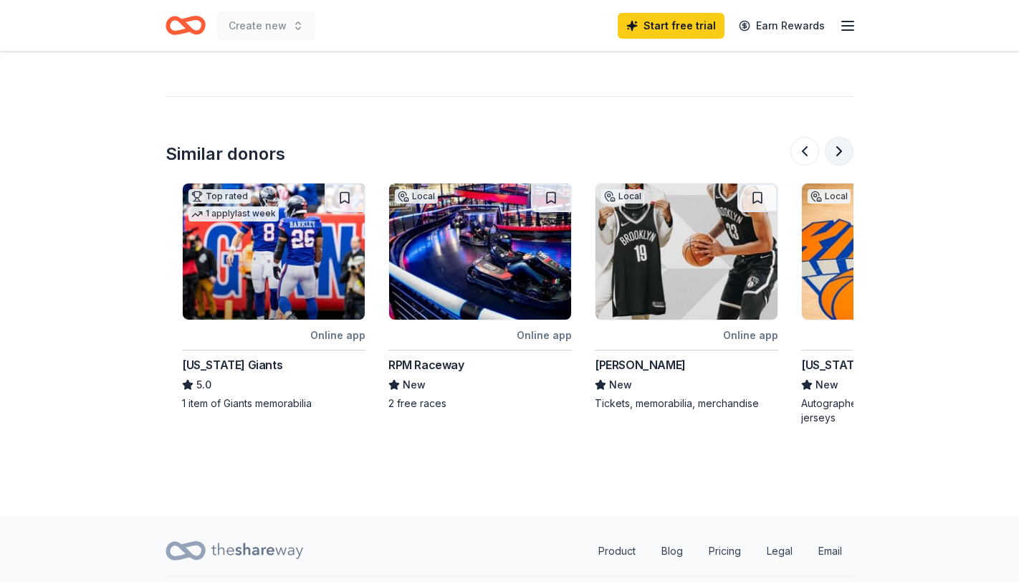
scroll to position [0, 619]
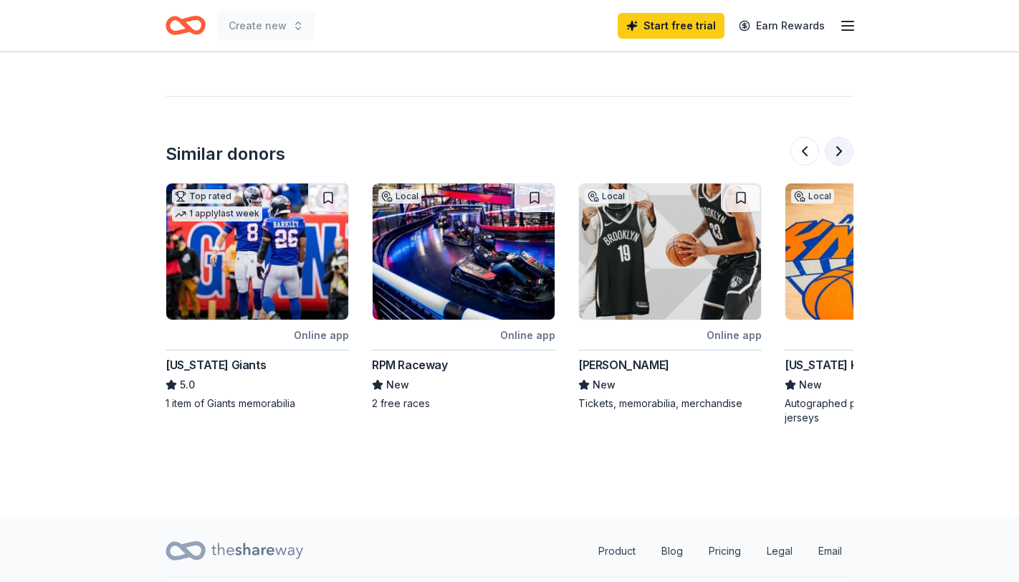
click at [844, 151] on button at bounding box center [839, 151] width 29 height 29
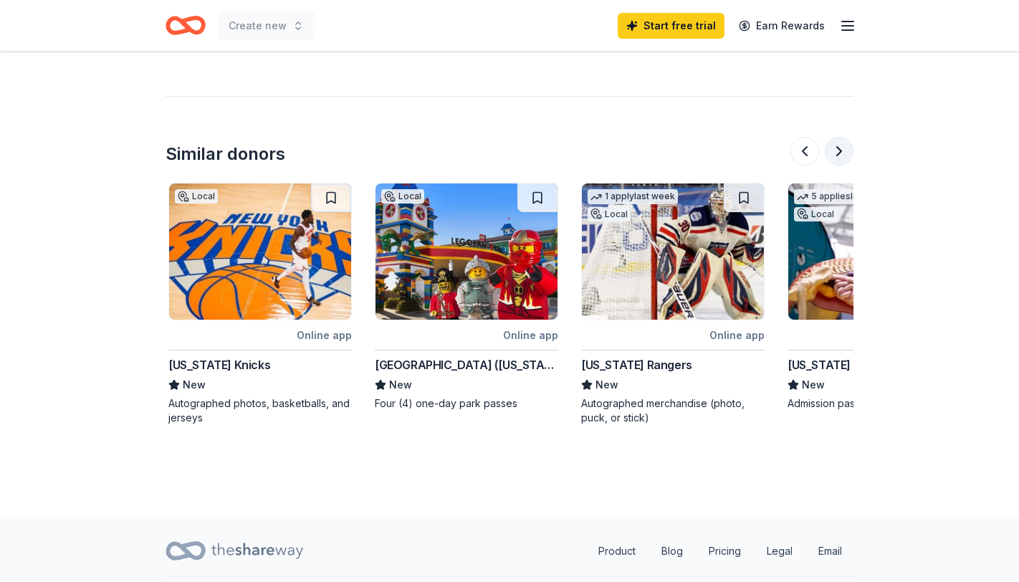
scroll to position [0, 1238]
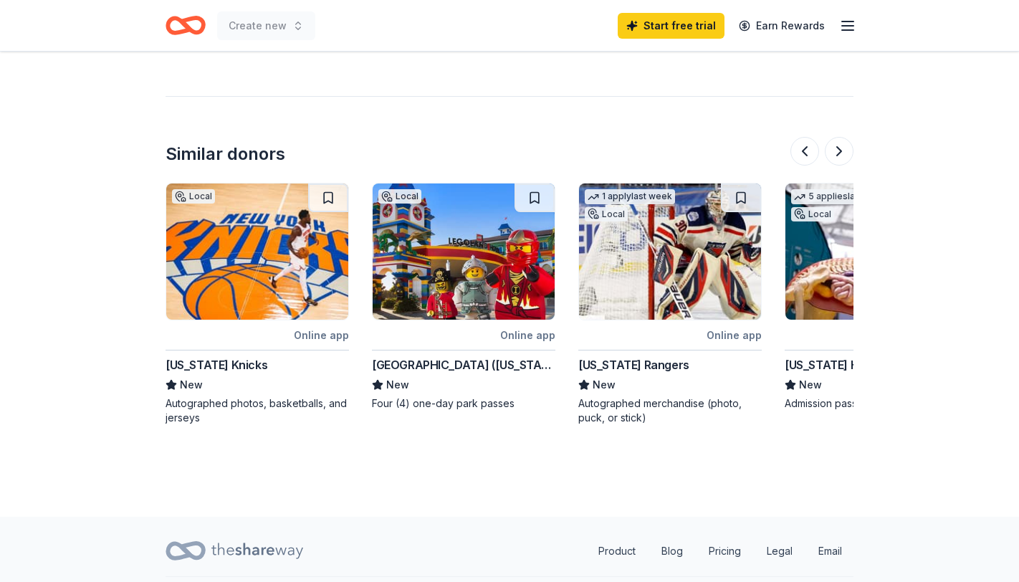
click at [199, 295] on img at bounding box center [257, 251] width 182 height 136
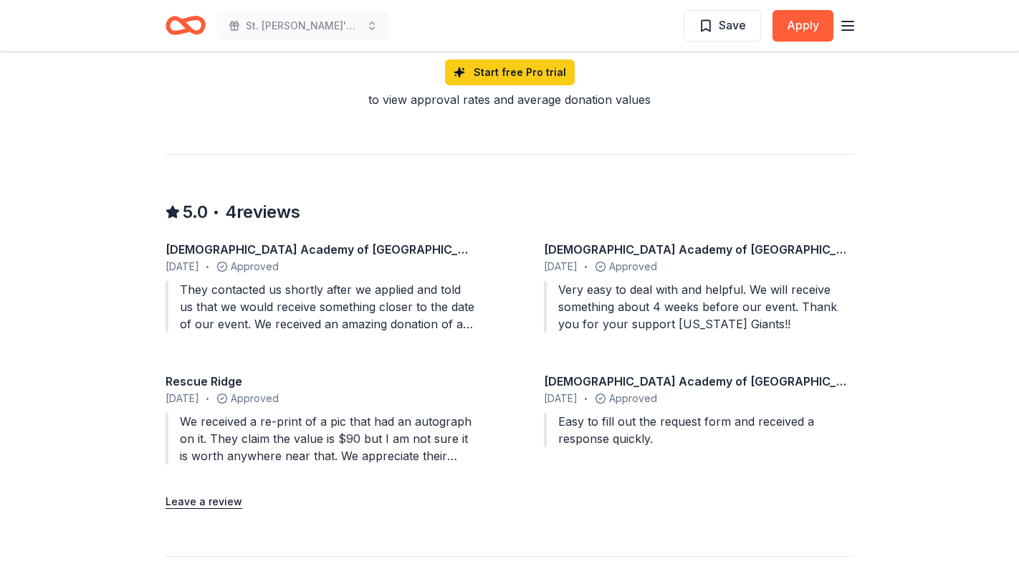
scroll to position [1290, 0]
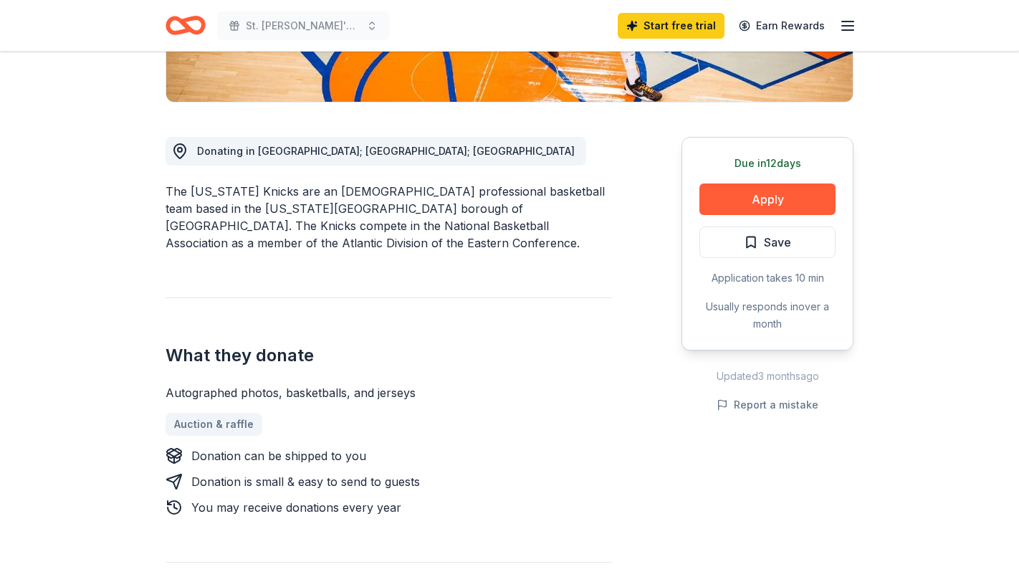
scroll to position [358, 0]
